Goal: Information Seeking & Learning: Learn about a topic

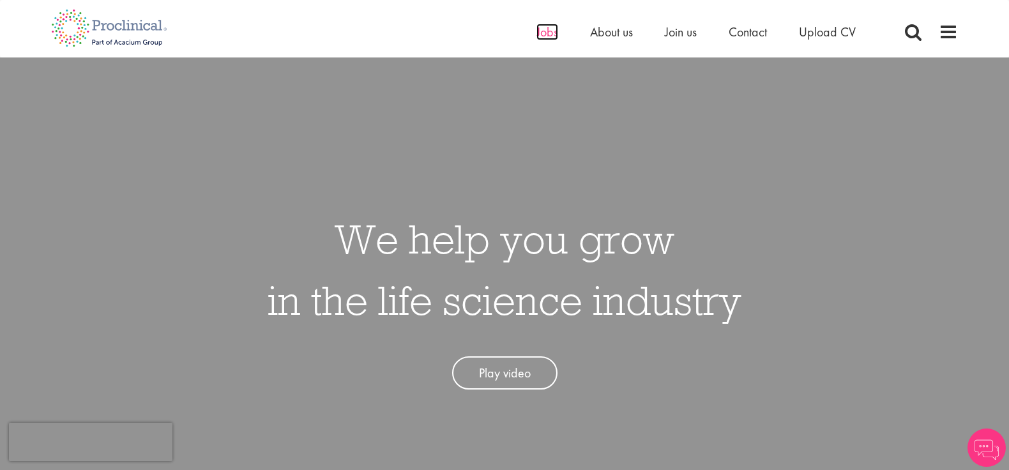
click at [554, 31] on span "Jobs" at bounding box center [547, 32] width 22 height 17
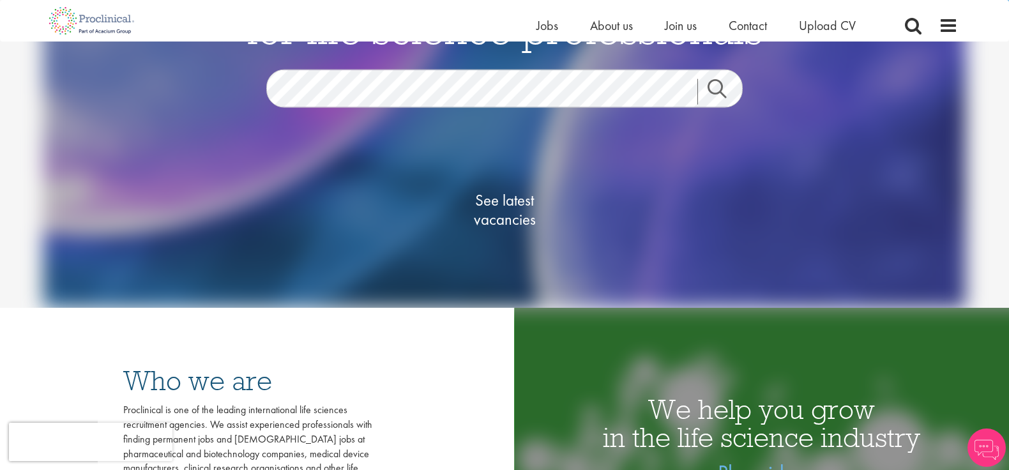
scroll to position [133, 0]
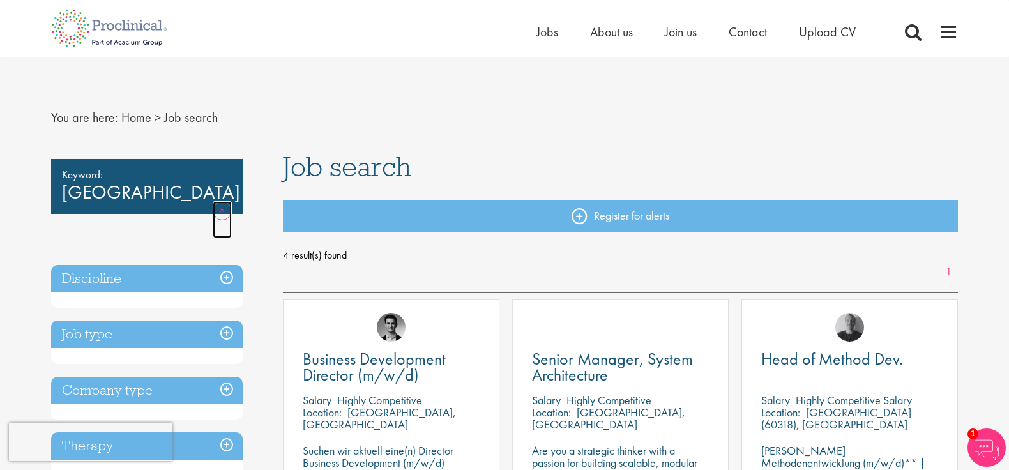
click at [225, 201] on link "Remove" at bounding box center [222, 219] width 19 height 37
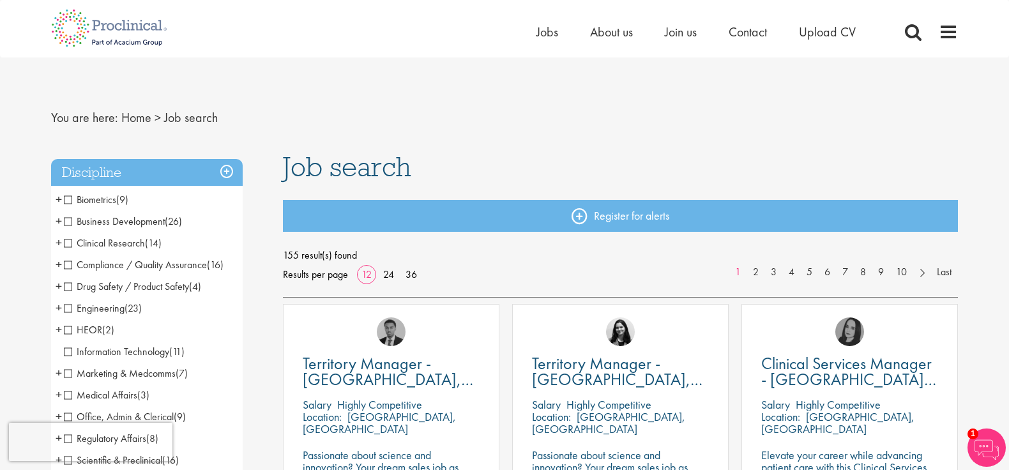
click at [315, 165] on span "Job search" at bounding box center [347, 166] width 128 height 34
click at [139, 119] on link "Home" at bounding box center [136, 117] width 30 height 17
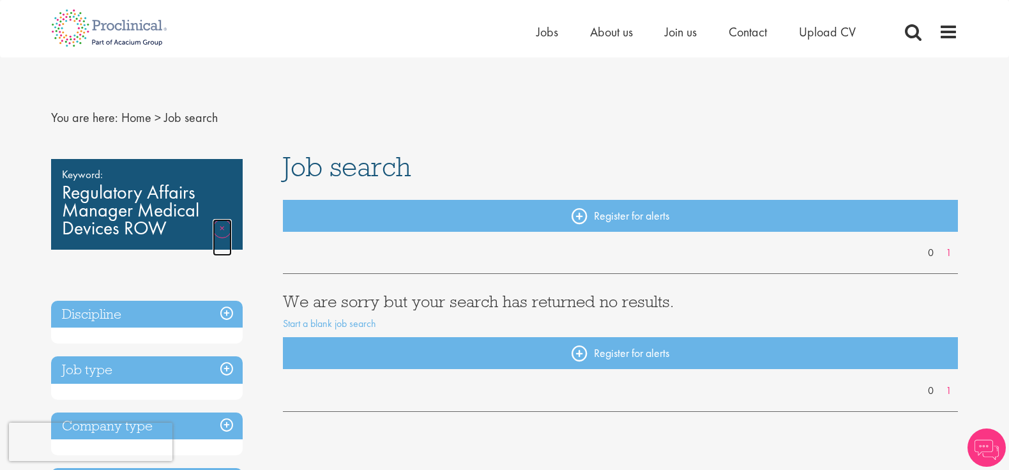
click at [223, 225] on link "Remove" at bounding box center [222, 237] width 19 height 37
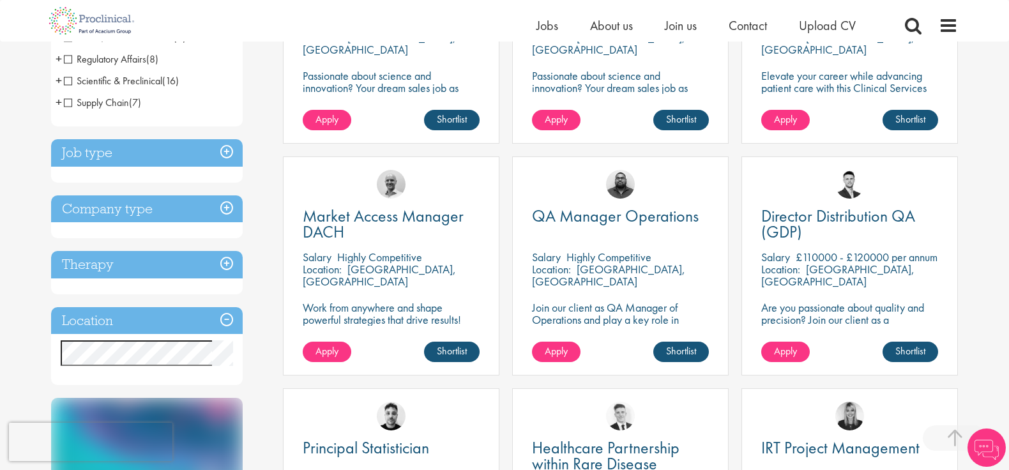
scroll to position [368, 0]
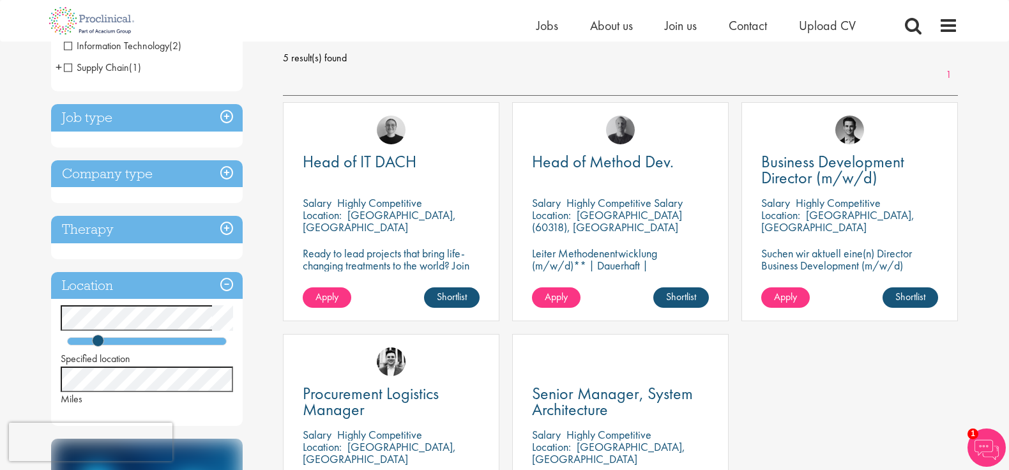
scroll to position [181, 0]
